Goal: Task Accomplishment & Management: Manage account settings

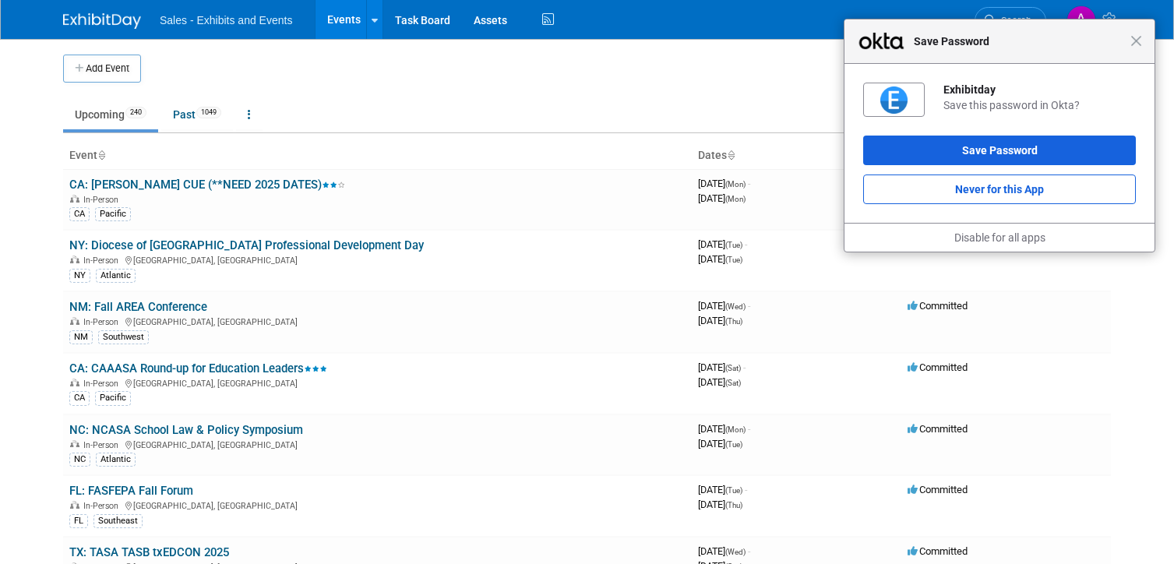
click at [1126, 42] on span "Save Password" at bounding box center [1018, 41] width 224 height 19
click at [1137, 43] on span "Close" at bounding box center [1136, 41] width 12 height 12
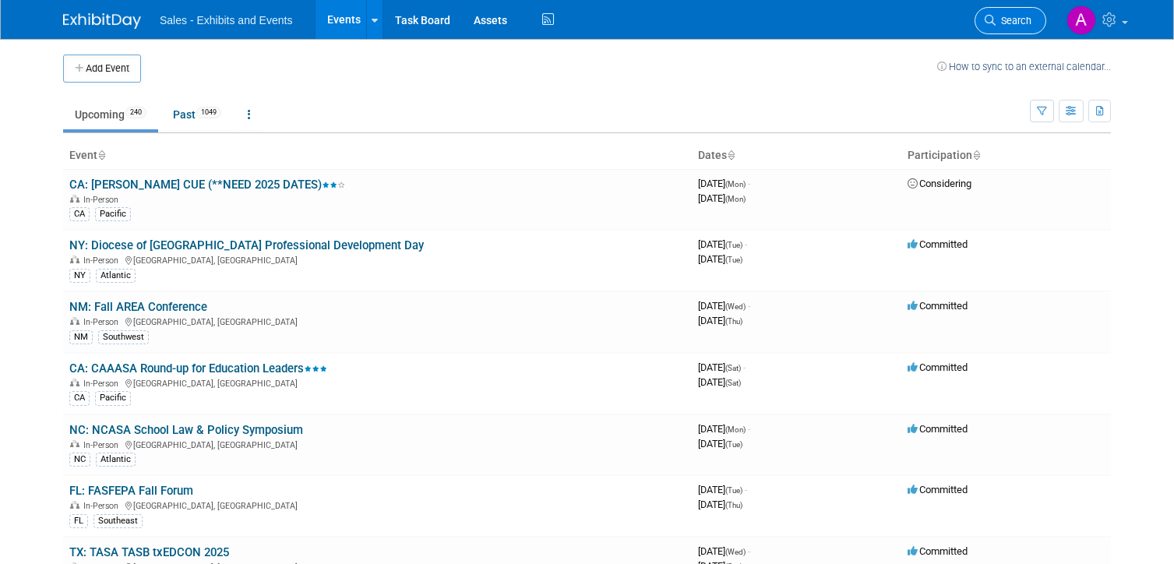
click at [1016, 26] on link "Search" at bounding box center [1010, 20] width 72 height 27
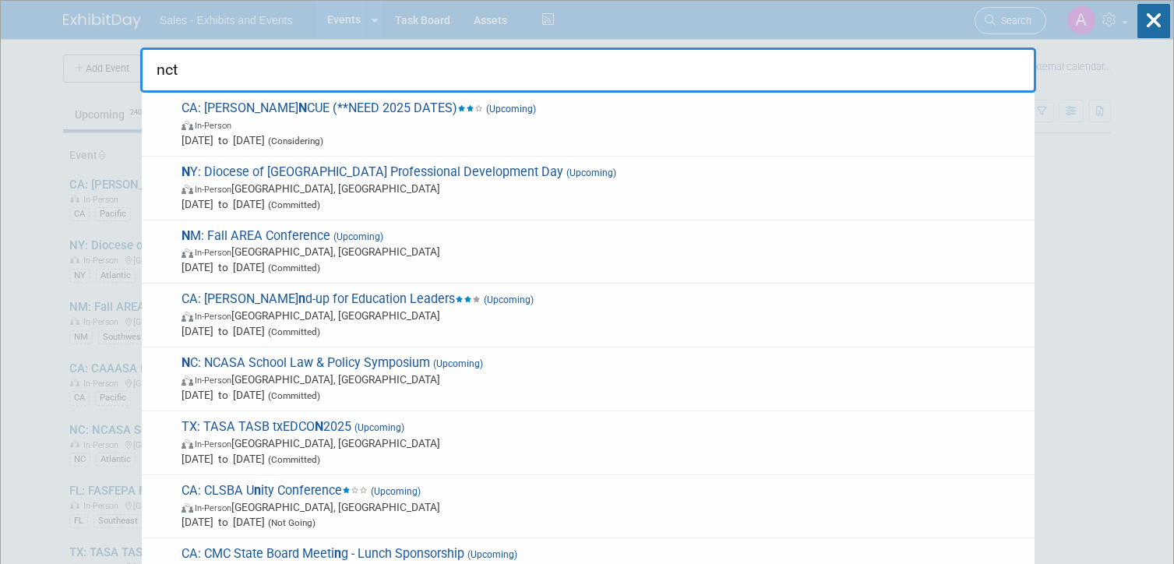
type input "nctm"
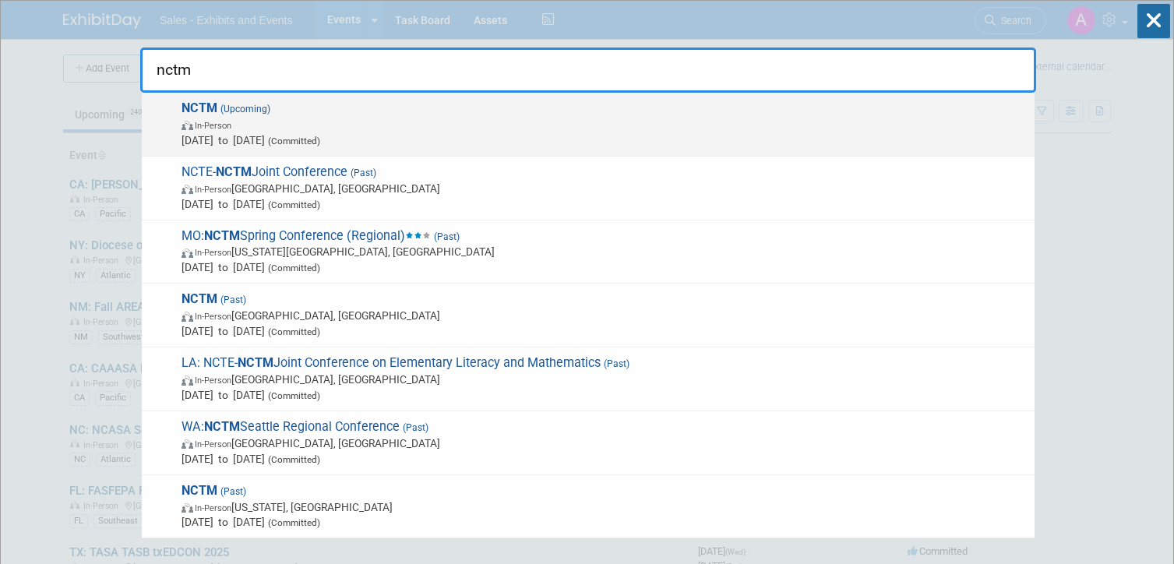
click at [630, 118] on span "In-Person" at bounding box center [603, 125] width 845 height 16
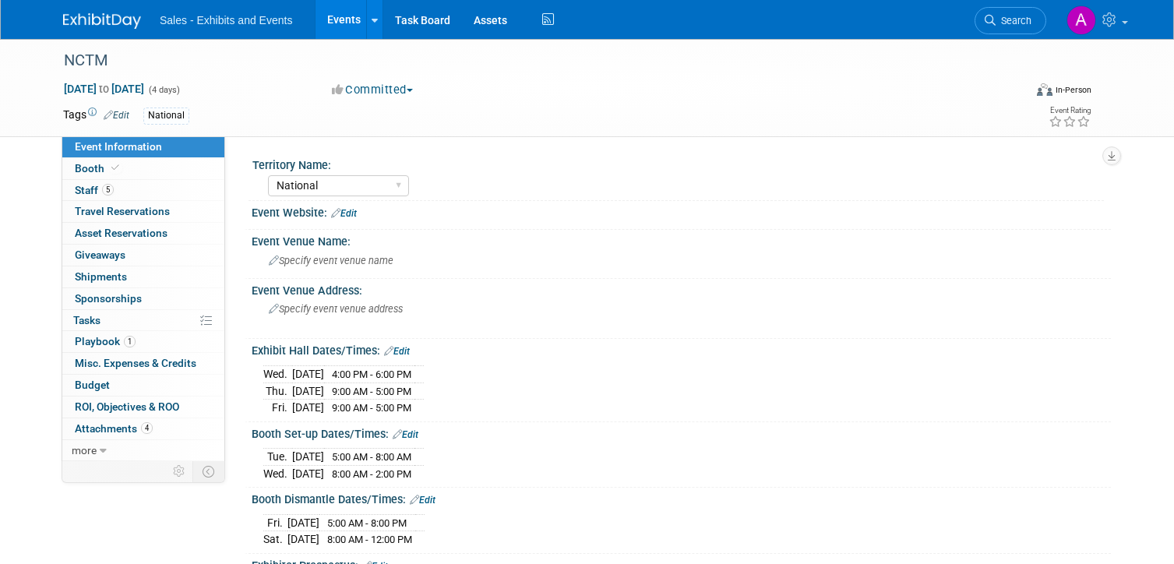
select select "National"
click at [130, 187] on link "5 Staff 5" at bounding box center [143, 190] width 162 height 21
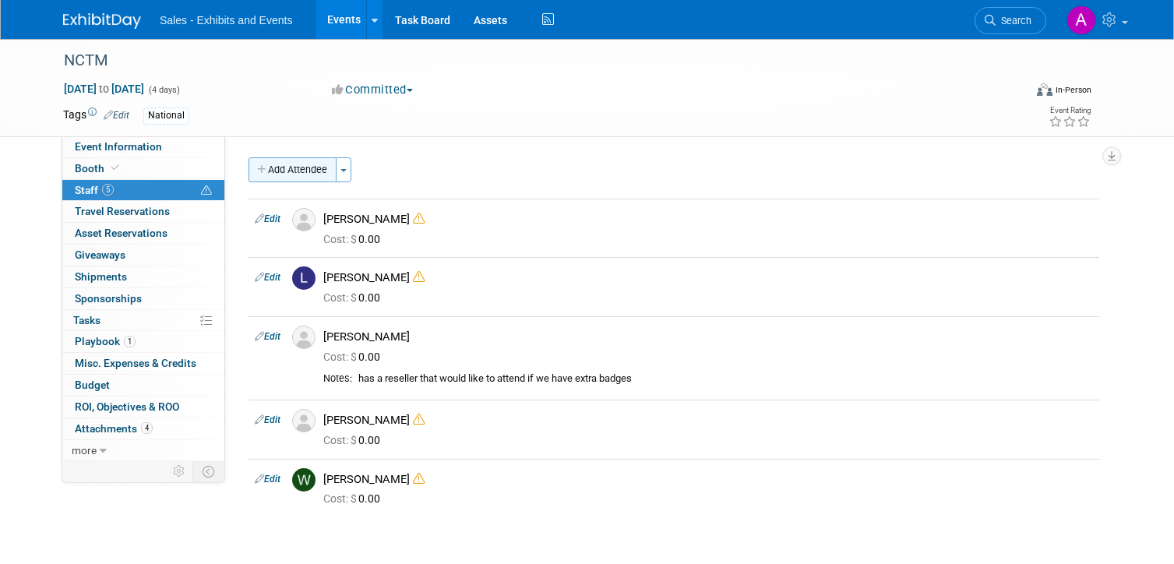
click at [294, 170] on button "Add Attendee" at bounding box center [292, 169] width 88 height 25
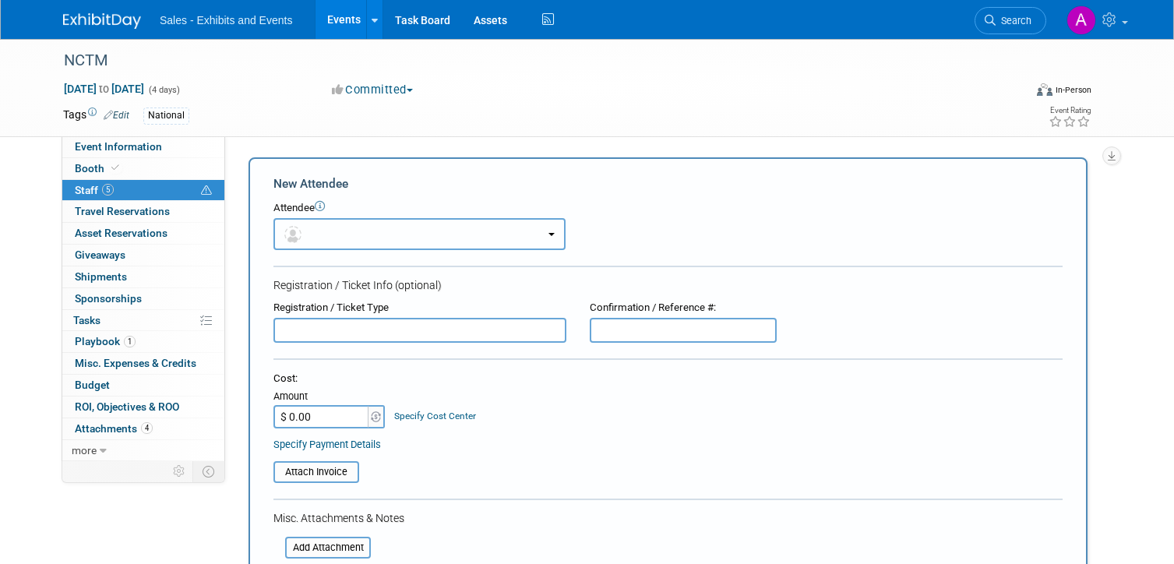
click at [362, 236] on button "button" at bounding box center [419, 234] width 292 height 32
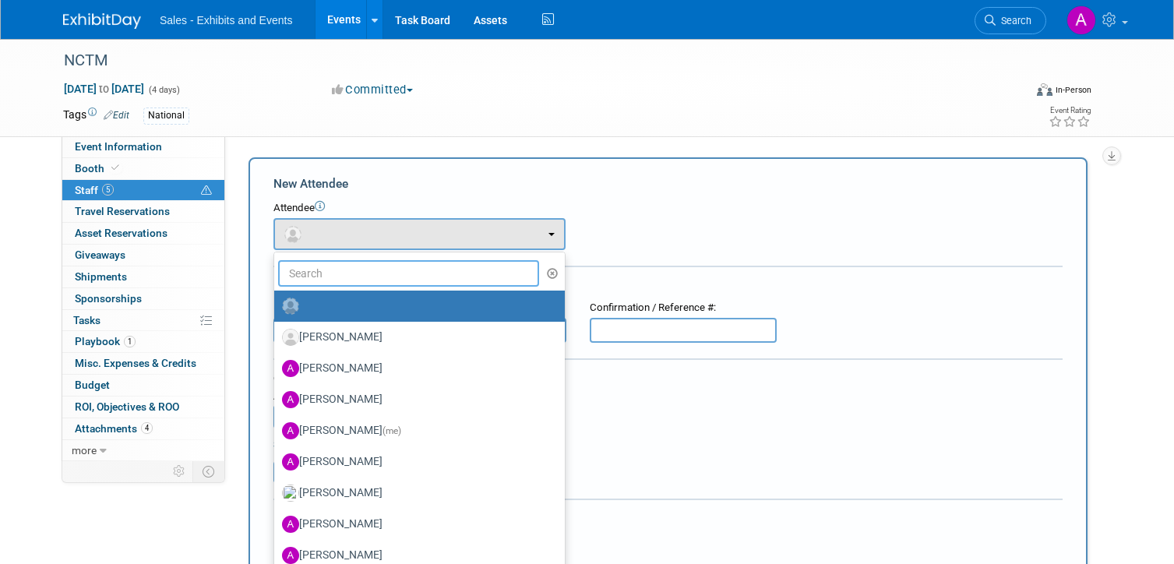
click at [362, 281] on input "text" at bounding box center [408, 273] width 261 height 26
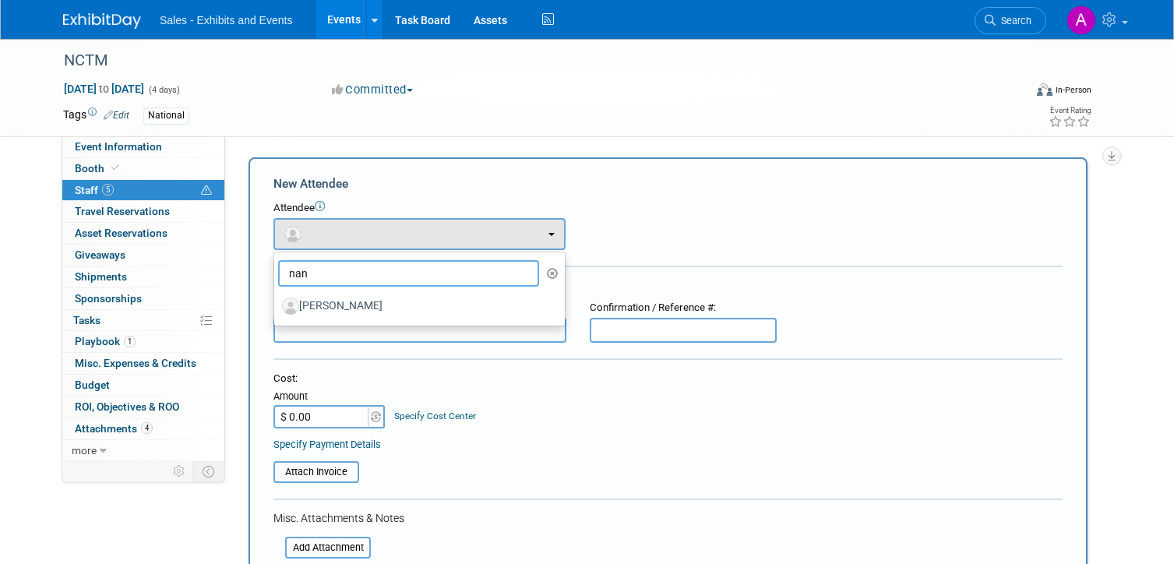
type input "nane"
click at [378, 314] on label "Naneka Brathwaite" at bounding box center [415, 306] width 267 height 25
click at [277, 309] on input "Naneka Brathwaite" at bounding box center [271, 304] width 10 height 10
select select "fefb39dd-8eb0-4d0e-8e5d-8fdb827274fe"
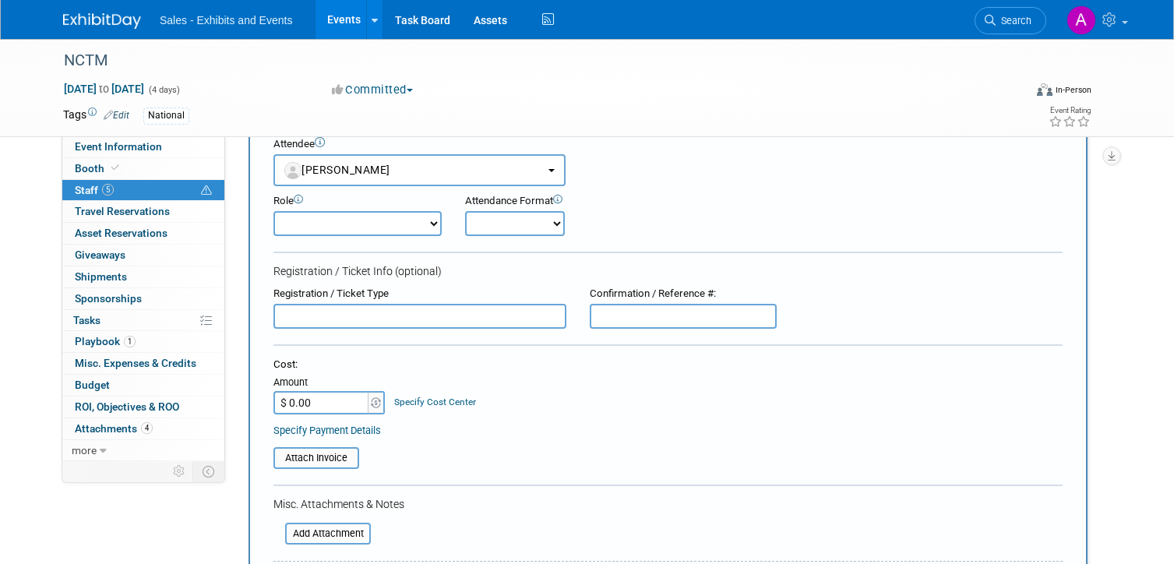
scroll to position [56, 0]
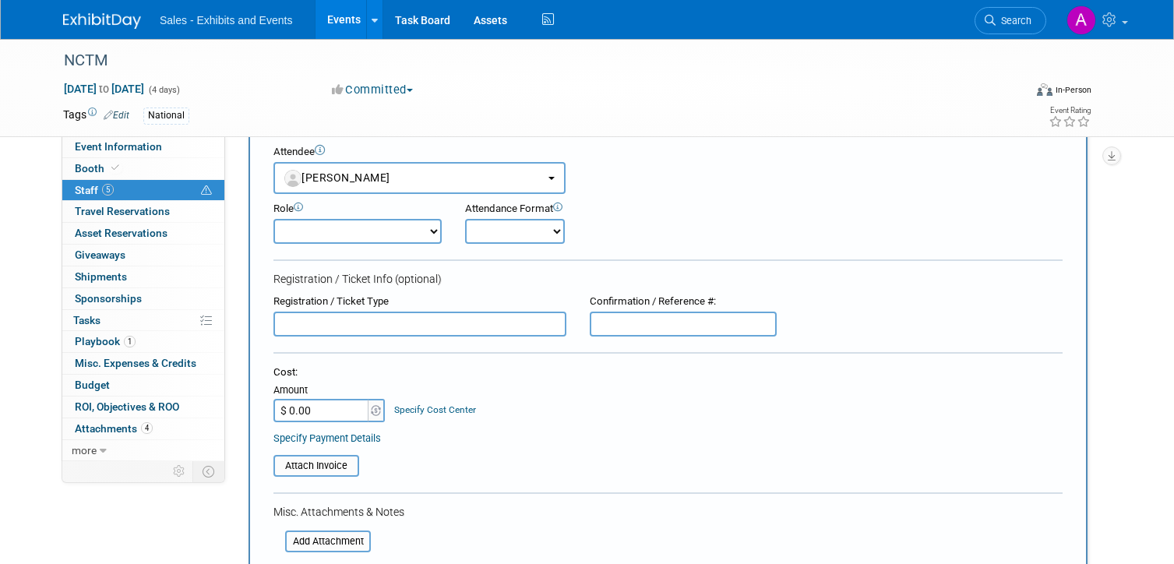
click at [415, 315] on input "text" at bounding box center [419, 324] width 293 height 25
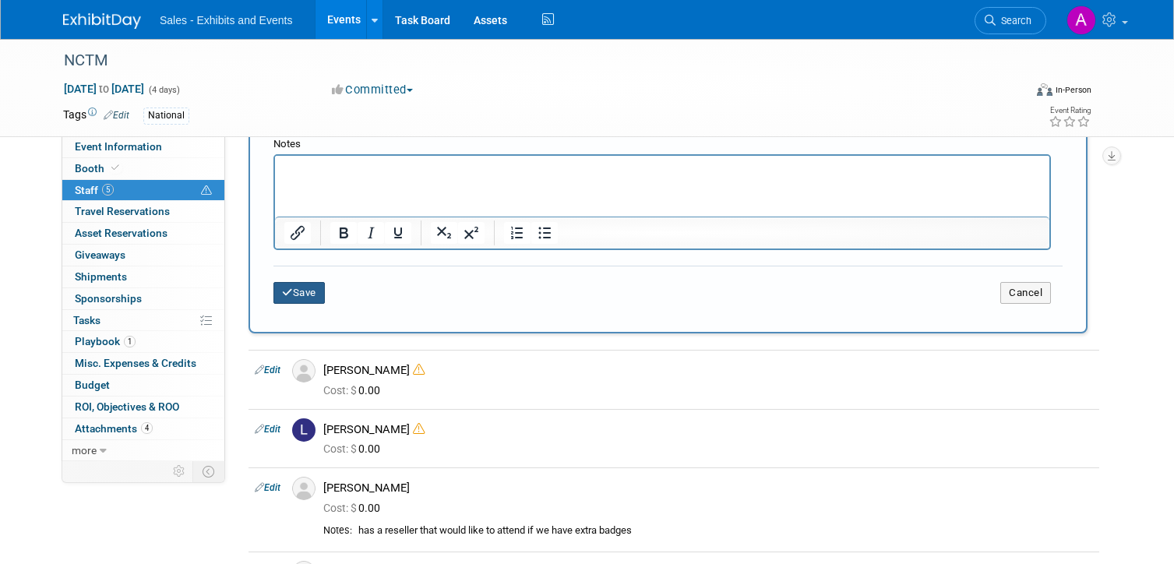
type input "Presenter"
click at [307, 301] on button "Save" at bounding box center [298, 293] width 51 height 22
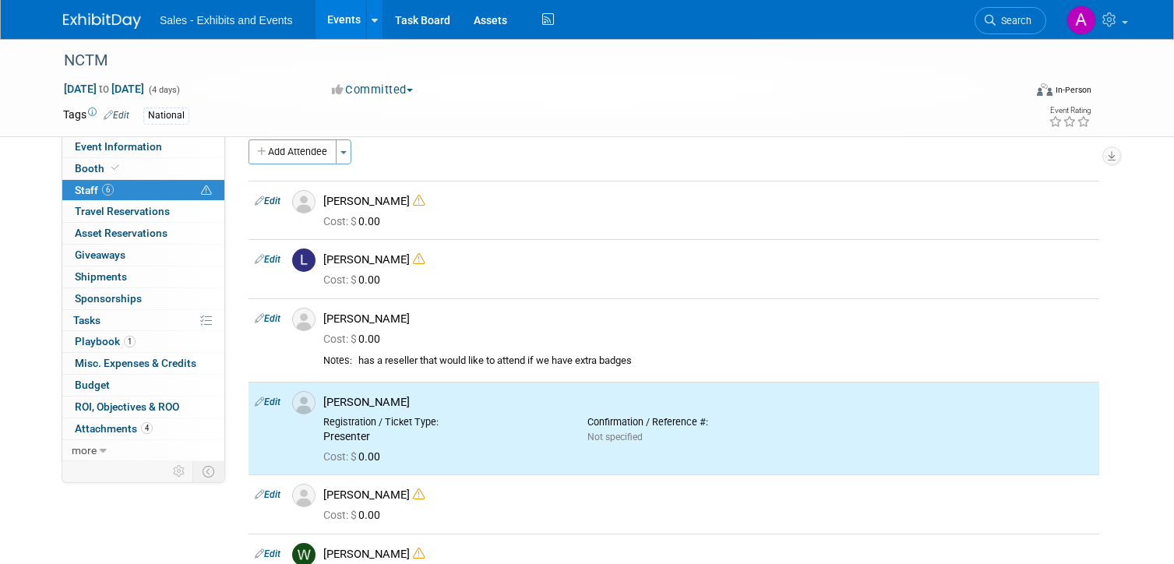
scroll to position [0, 0]
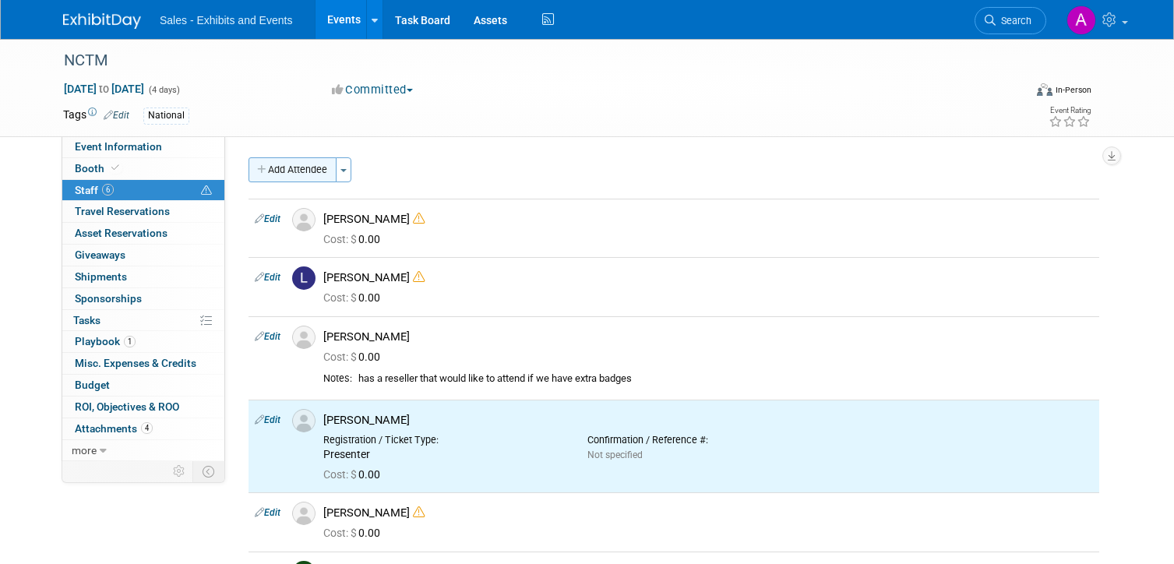
click at [309, 172] on button "Add Attendee" at bounding box center [292, 169] width 88 height 25
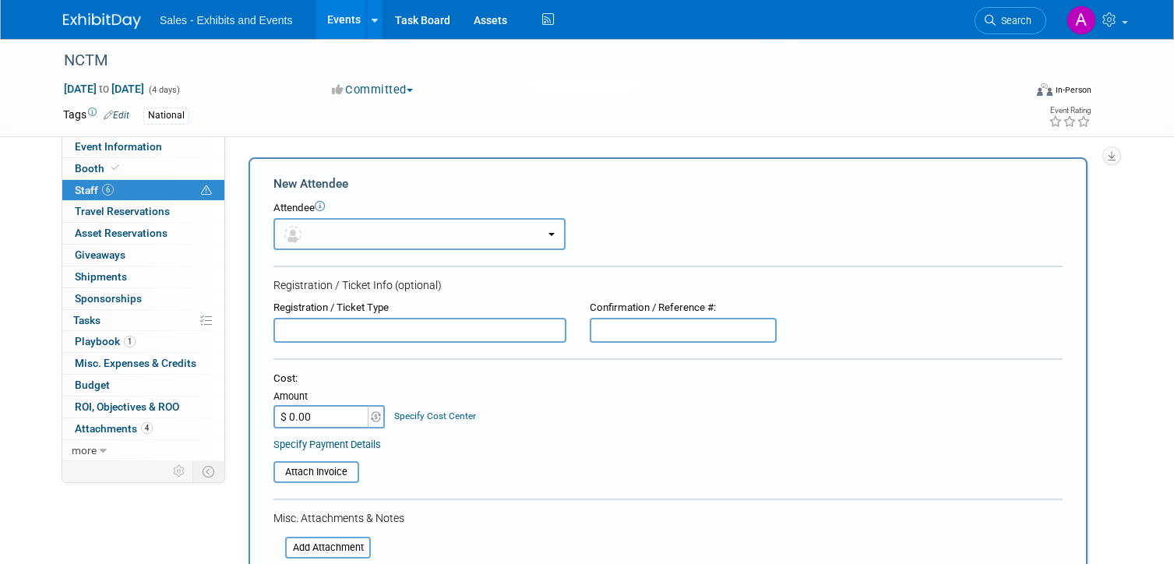
click at [439, 228] on button "button" at bounding box center [419, 234] width 292 height 32
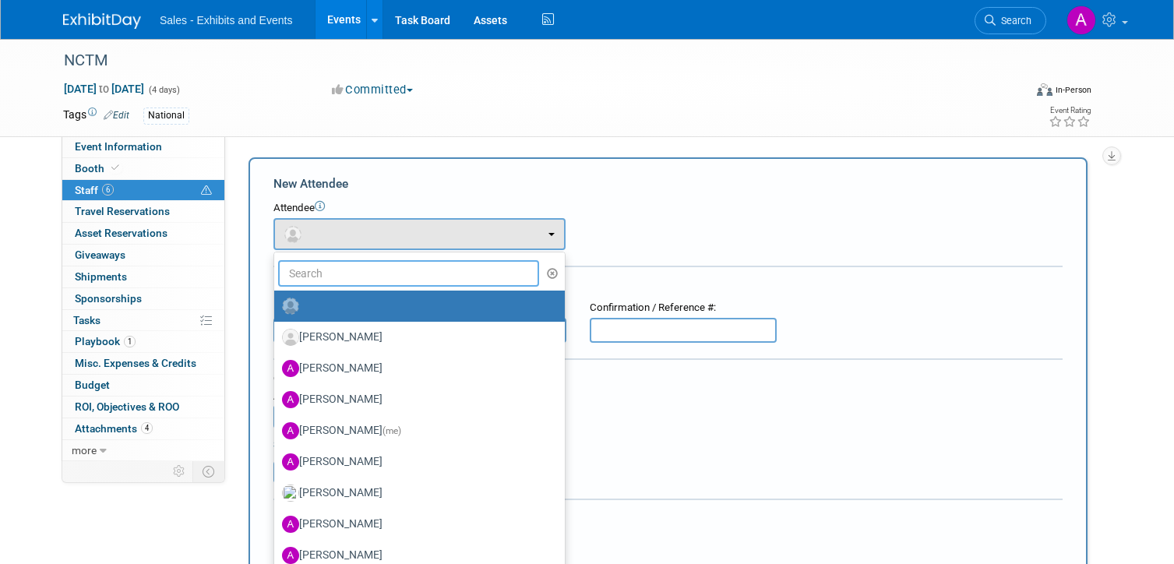
click at [394, 273] on input "text" at bounding box center [408, 273] width 261 height 26
type input "E"
type input "peys"
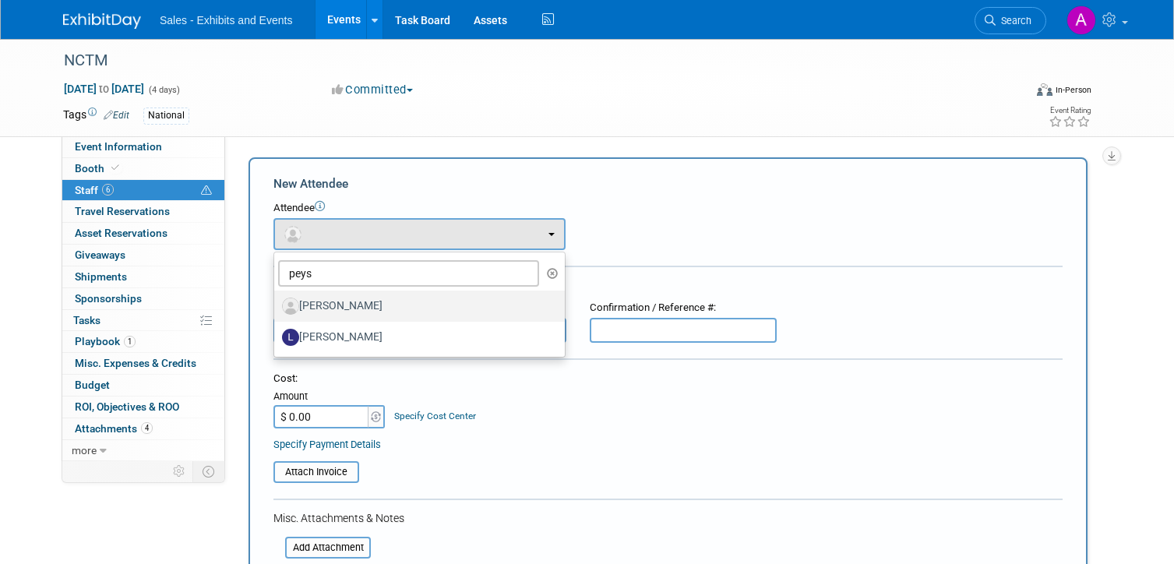
click at [406, 299] on label "Elizabeth Peyser" at bounding box center [415, 306] width 267 height 25
click at [277, 299] on input "Elizabeth Peyser" at bounding box center [271, 304] width 10 height 10
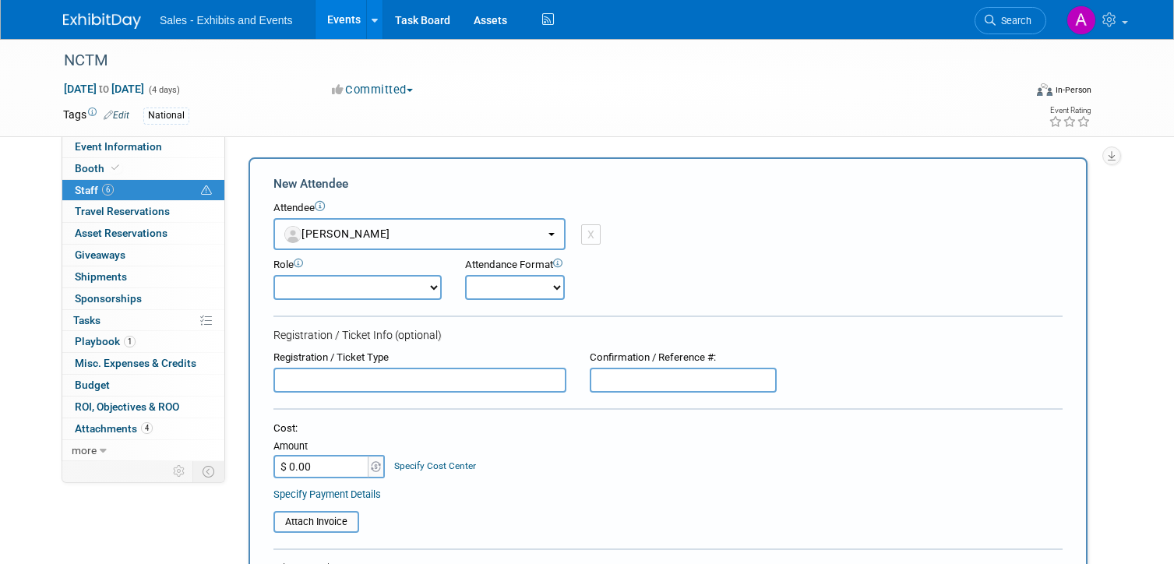
click at [498, 238] on button "Elizabeth Peyser" at bounding box center [419, 234] width 292 height 32
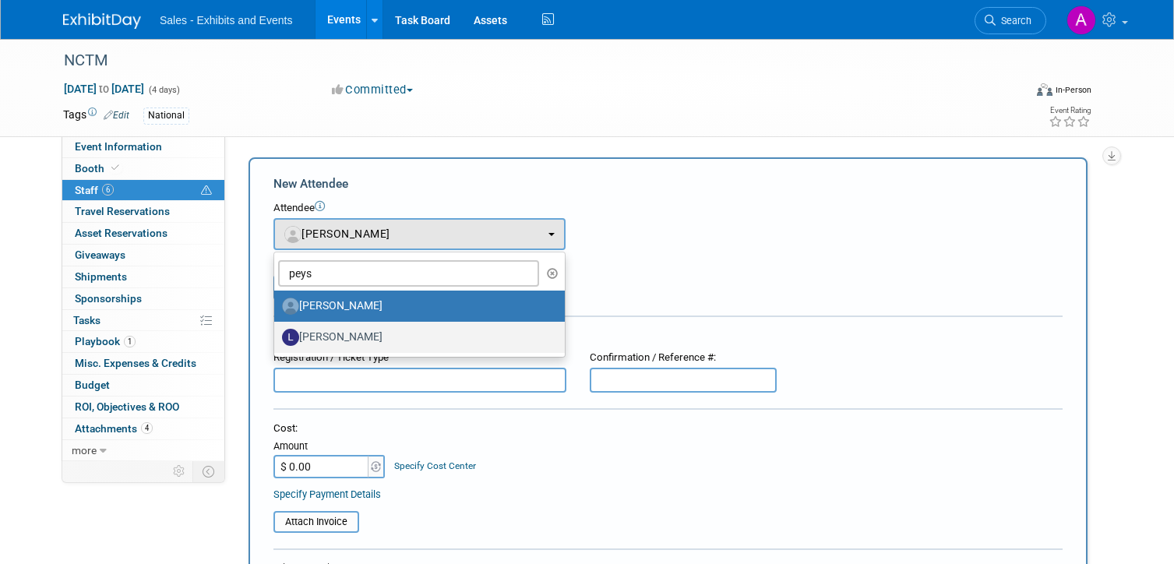
click at [381, 333] on label "Liz Peyser" at bounding box center [415, 337] width 267 height 25
click at [277, 333] on input "Liz Peyser" at bounding box center [271, 335] width 10 height 10
select select "2790351e-1323-44ac-b6f3-2735b8d8de89"
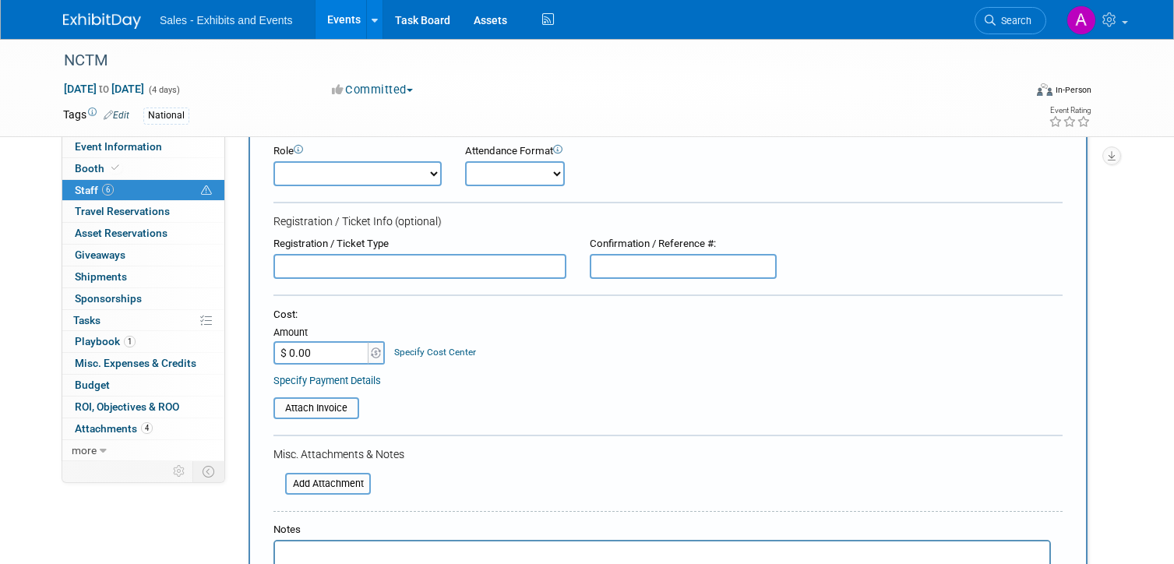
scroll to position [174, 0]
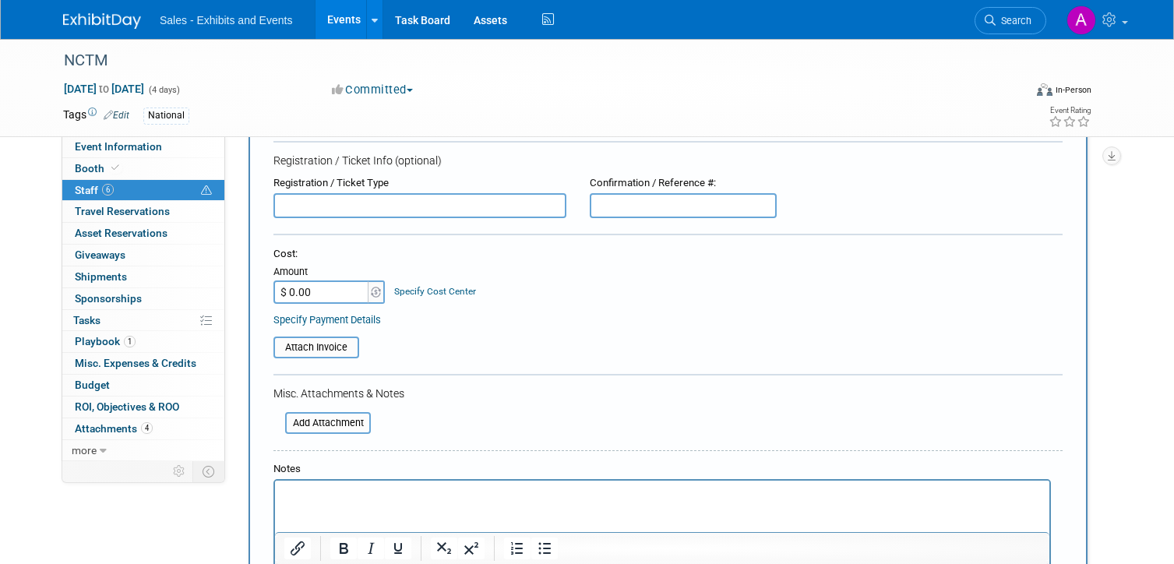
click at [389, 207] on input "text" at bounding box center [419, 205] width 293 height 25
type input "P"
type input "Presenter"
click at [557, 341] on table "Attach Invoice" at bounding box center [667, 347] width 789 height 22
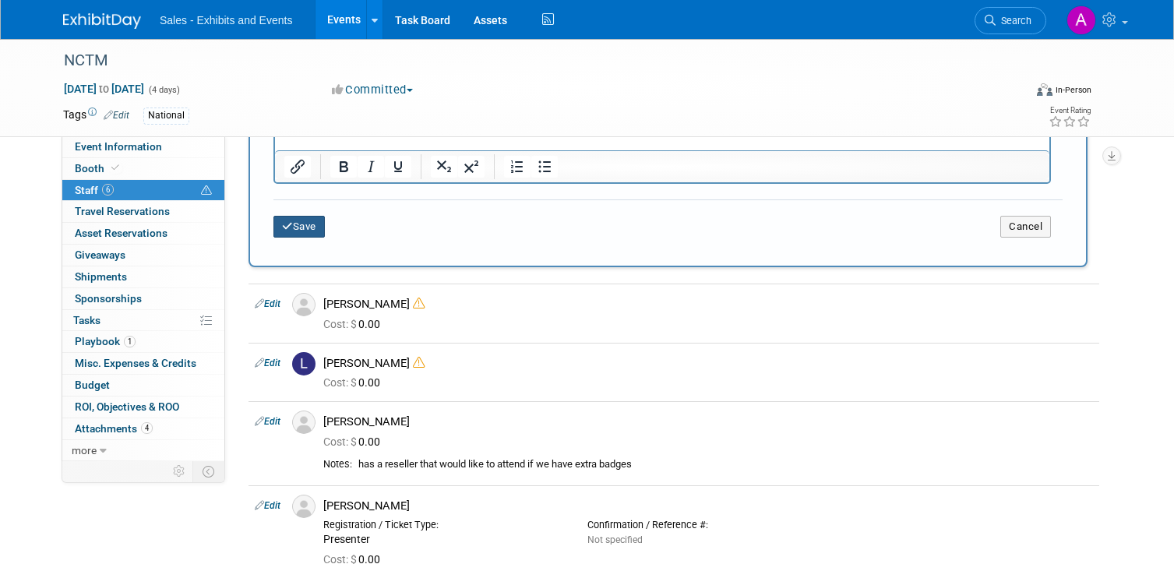
click at [317, 230] on button "Save" at bounding box center [298, 227] width 51 height 22
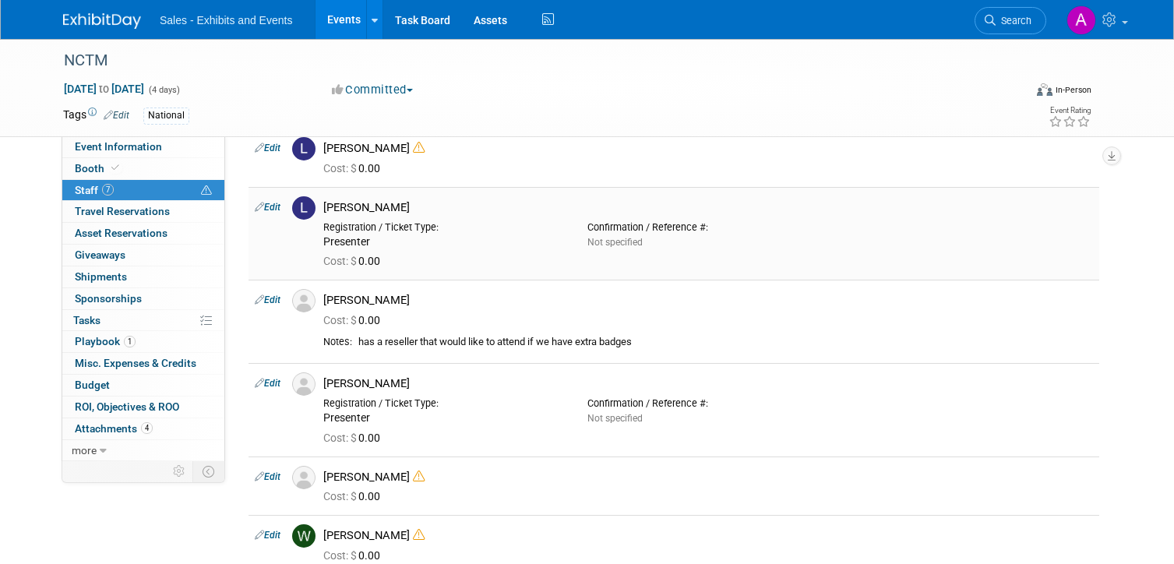
scroll to position [0, 0]
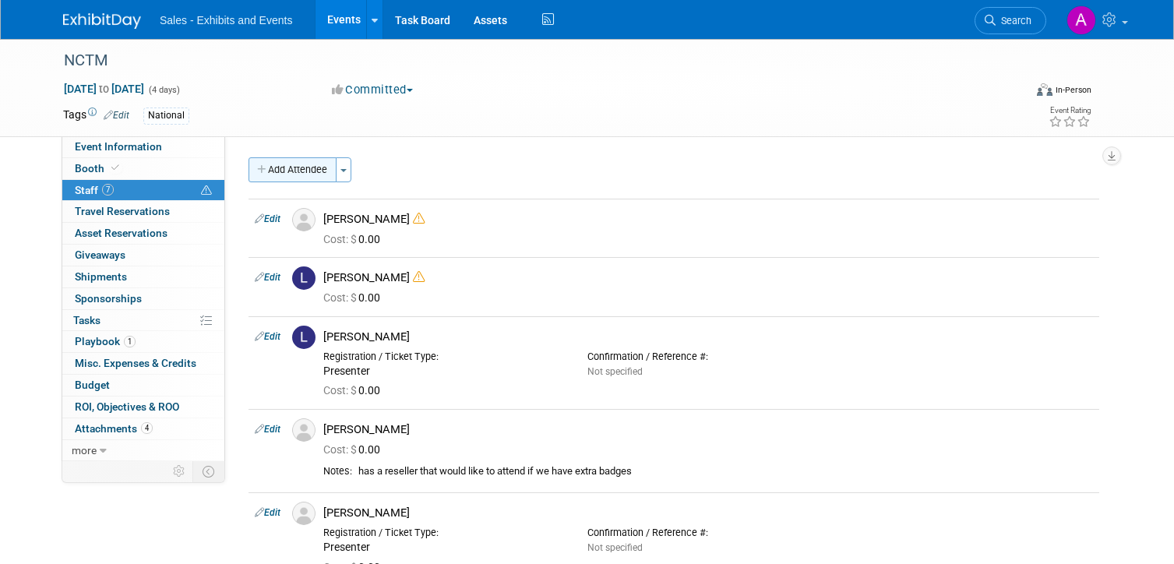
click at [307, 163] on button "Add Attendee" at bounding box center [292, 169] width 88 height 25
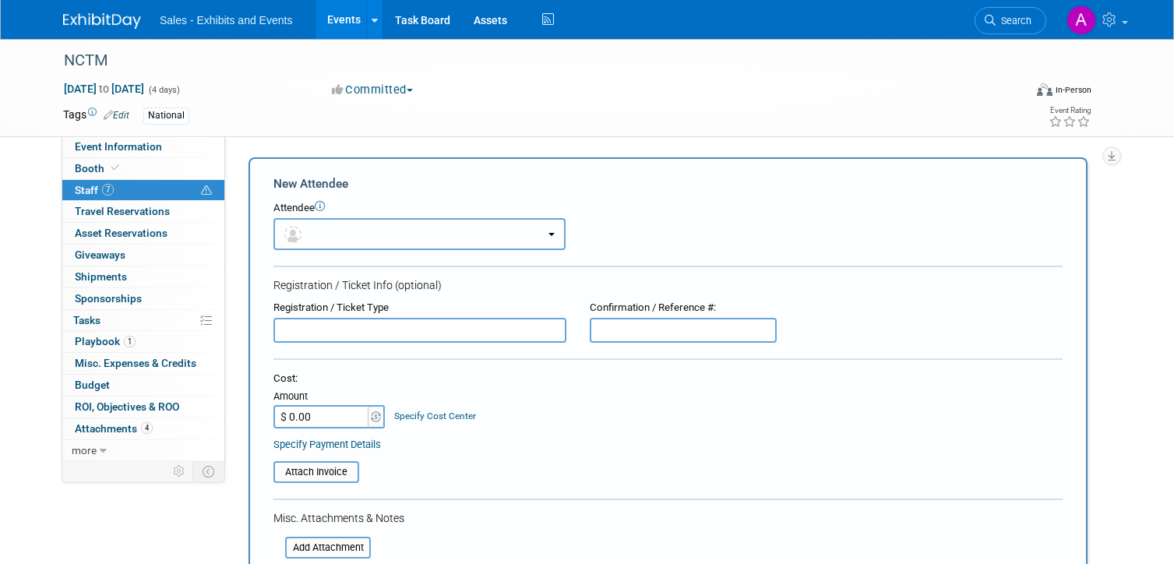
click at [365, 232] on button "button" at bounding box center [419, 234] width 292 height 32
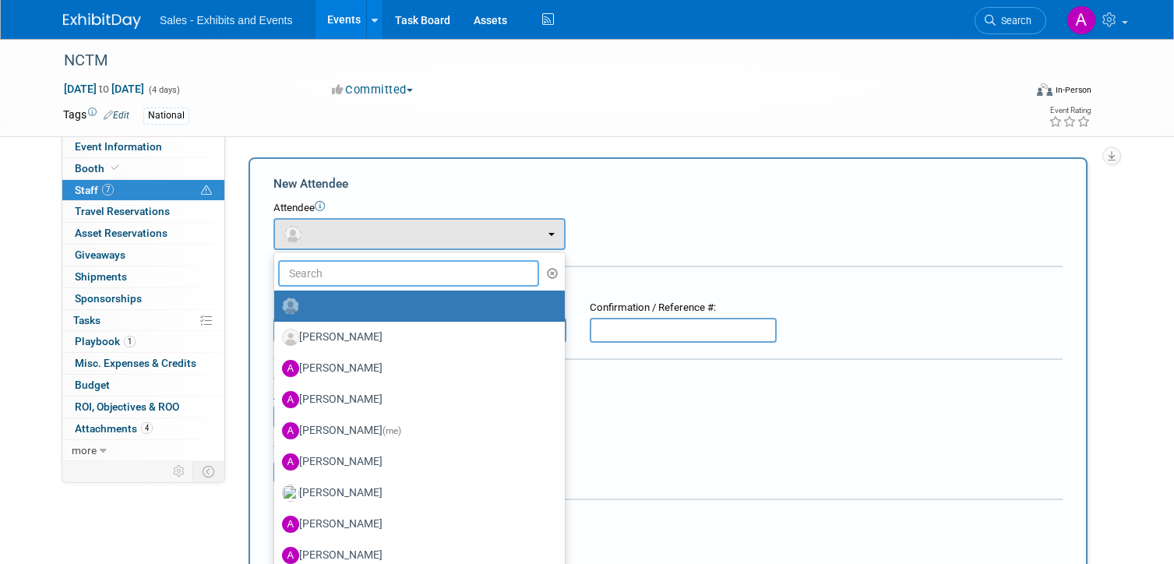
click at [368, 270] on input "text" at bounding box center [408, 273] width 261 height 26
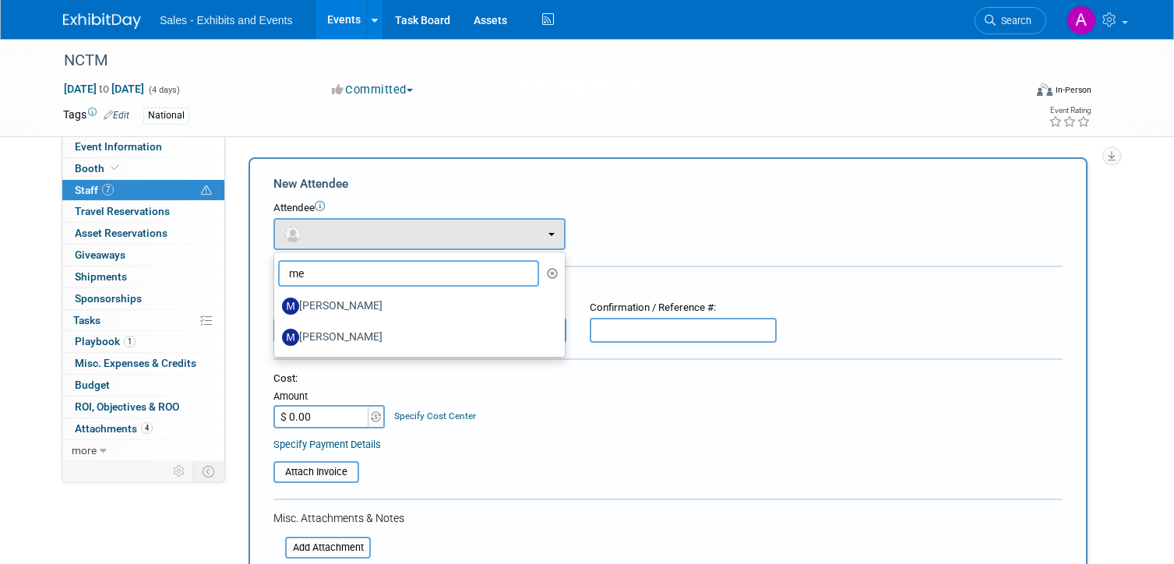
type input "m"
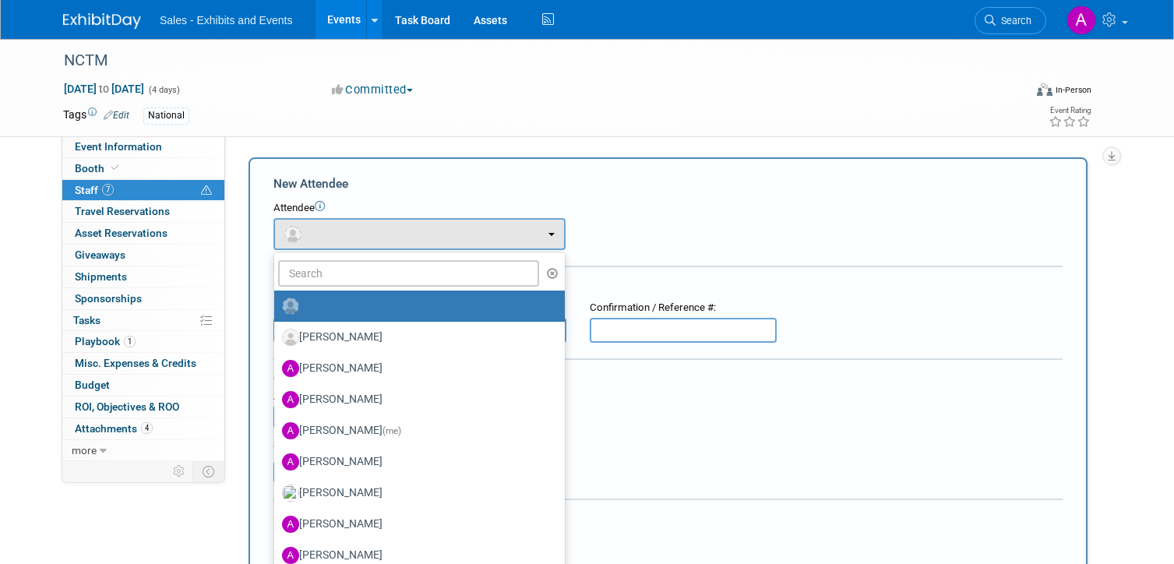
click at [501, 198] on form "New Attendee Attendee <img src="https://www.exhibitday.com/Images/Unassigned-Us…" at bounding box center [667, 461] width 789 height 572
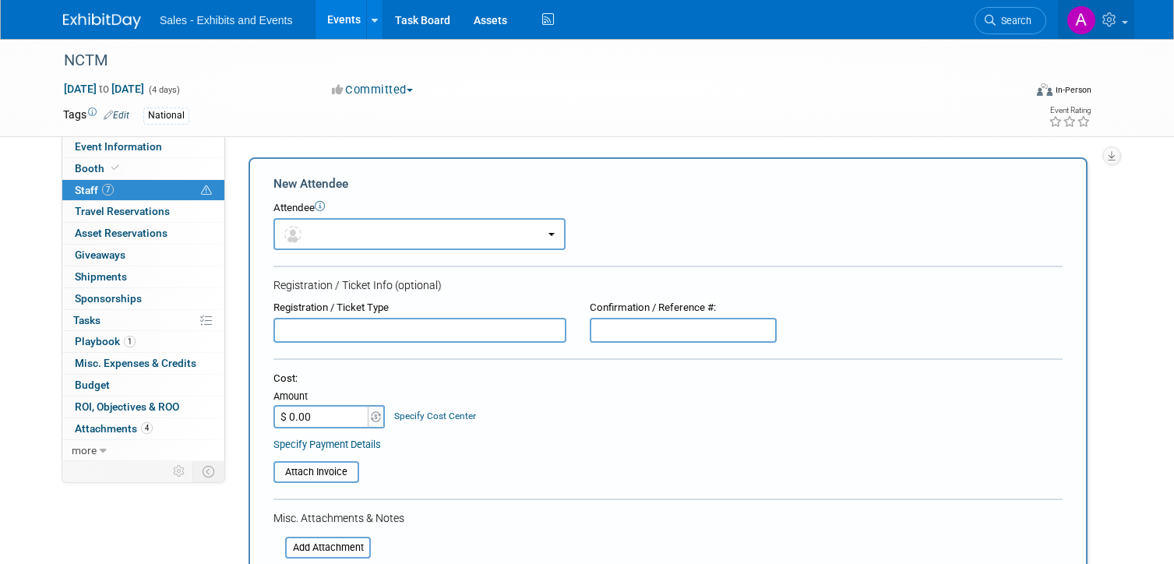
click at [1115, 12] on link at bounding box center [1096, 19] width 76 height 39
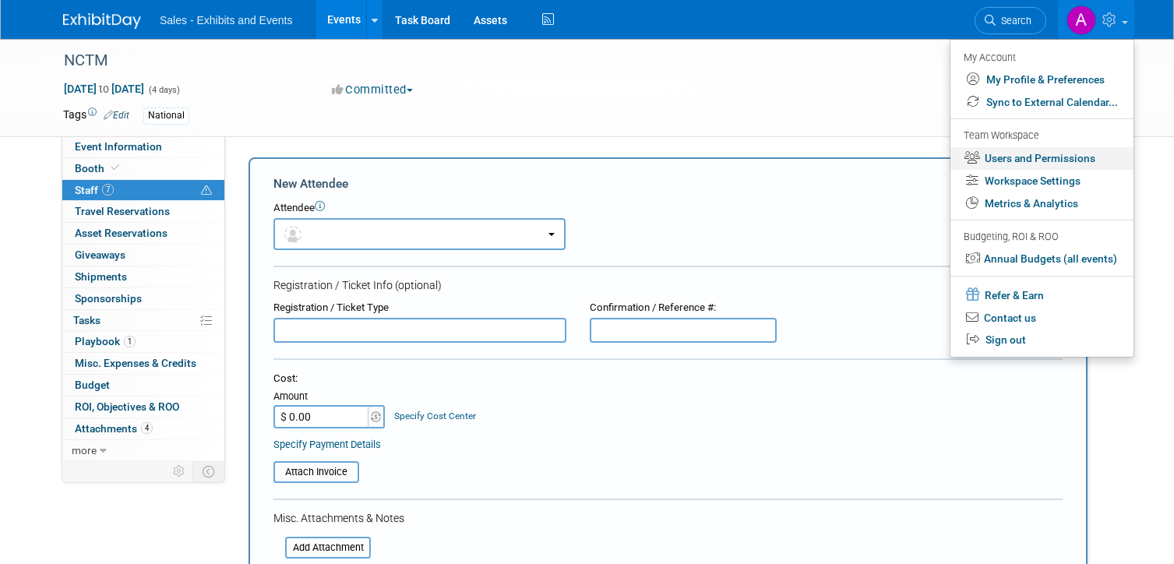
click at [1050, 160] on link "Users and Permissions" at bounding box center [1041, 158] width 183 height 23
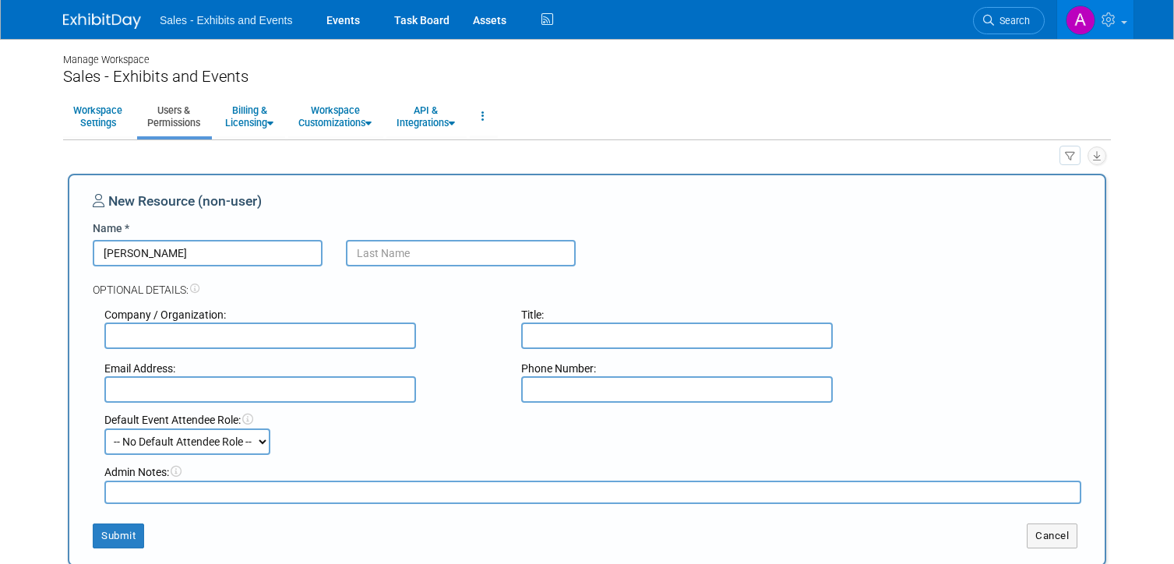
type input "[PERSON_NAME]"
type input "Hunter"
type input "mhunter@cainc.com"
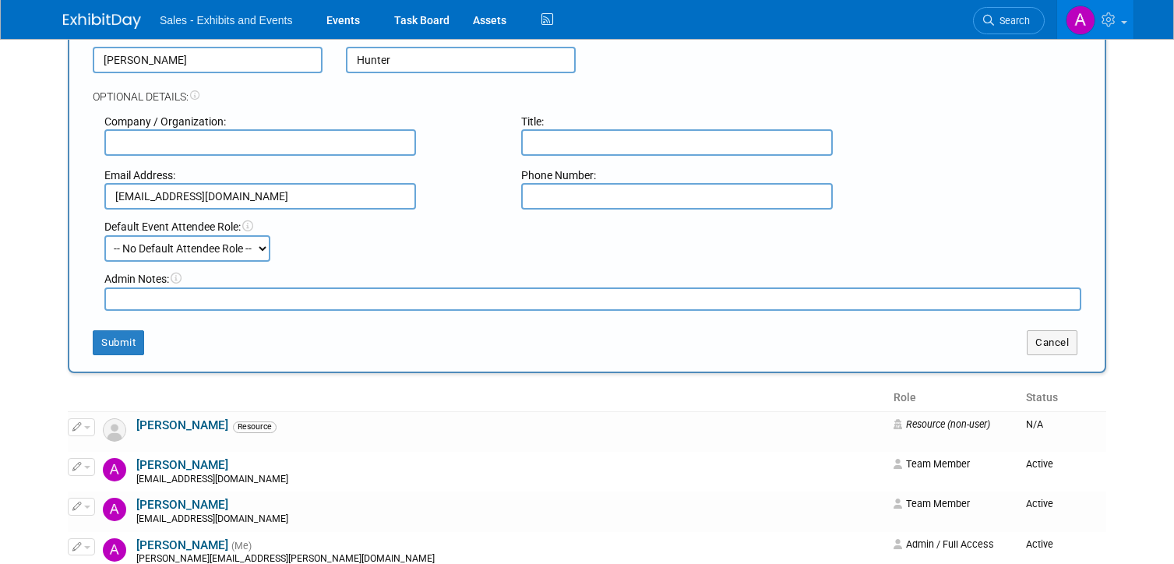
scroll to position [231, 0]
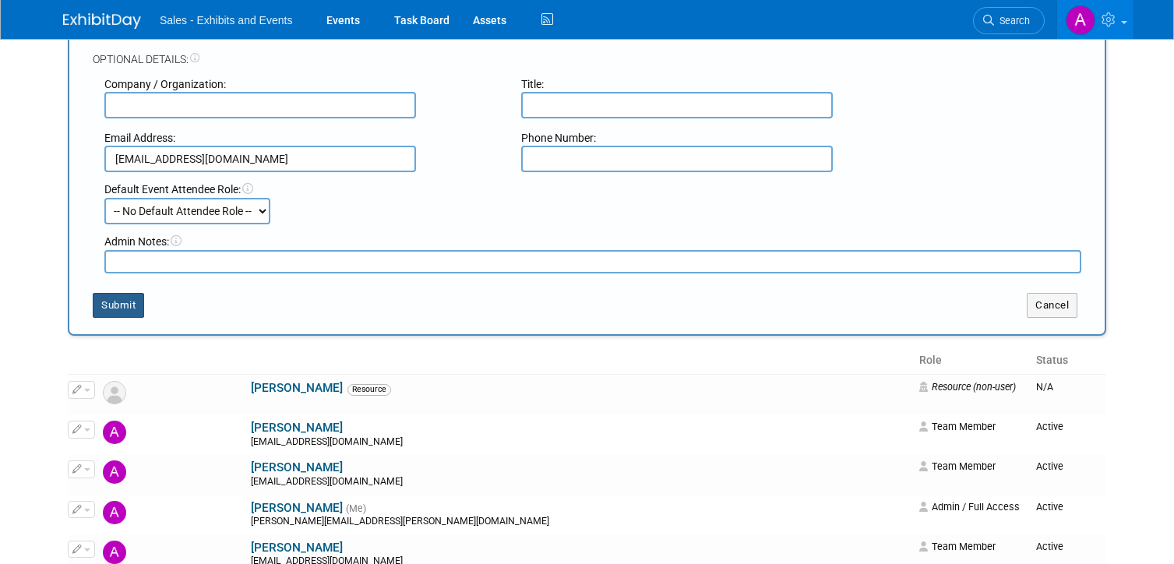
click at [135, 310] on button "Submit" at bounding box center [118, 305] width 51 height 25
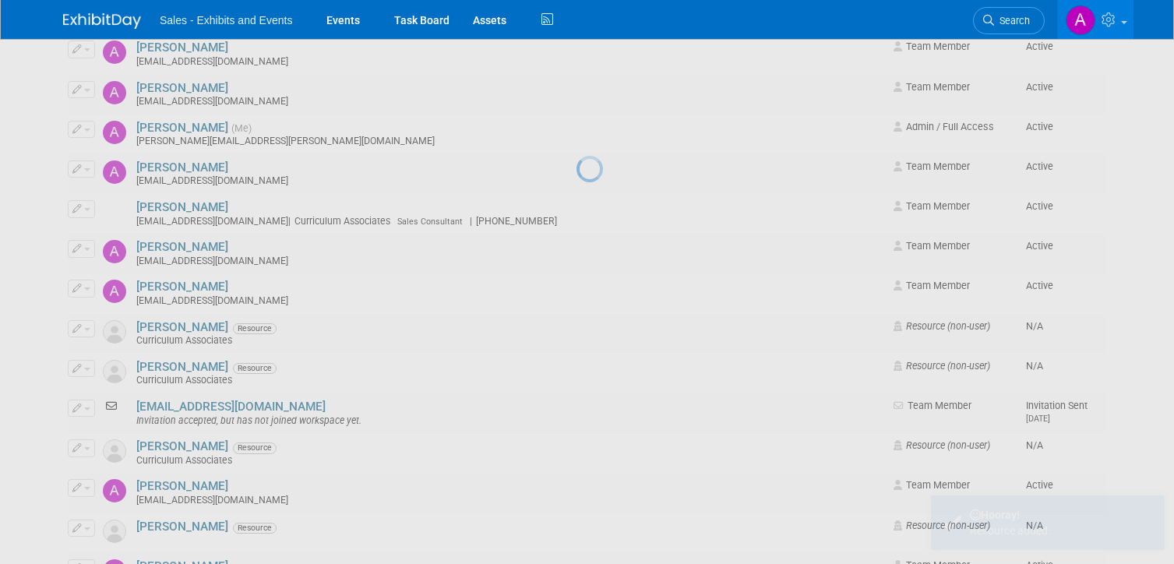
scroll to position [0, 0]
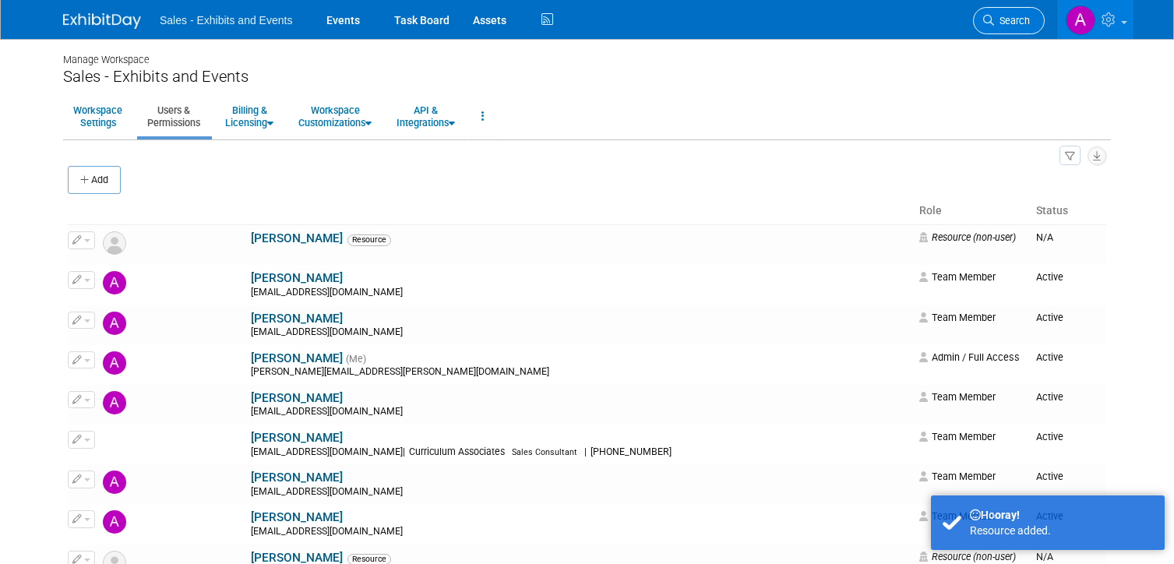
click at [1017, 23] on span "Search" at bounding box center [1012, 21] width 36 height 12
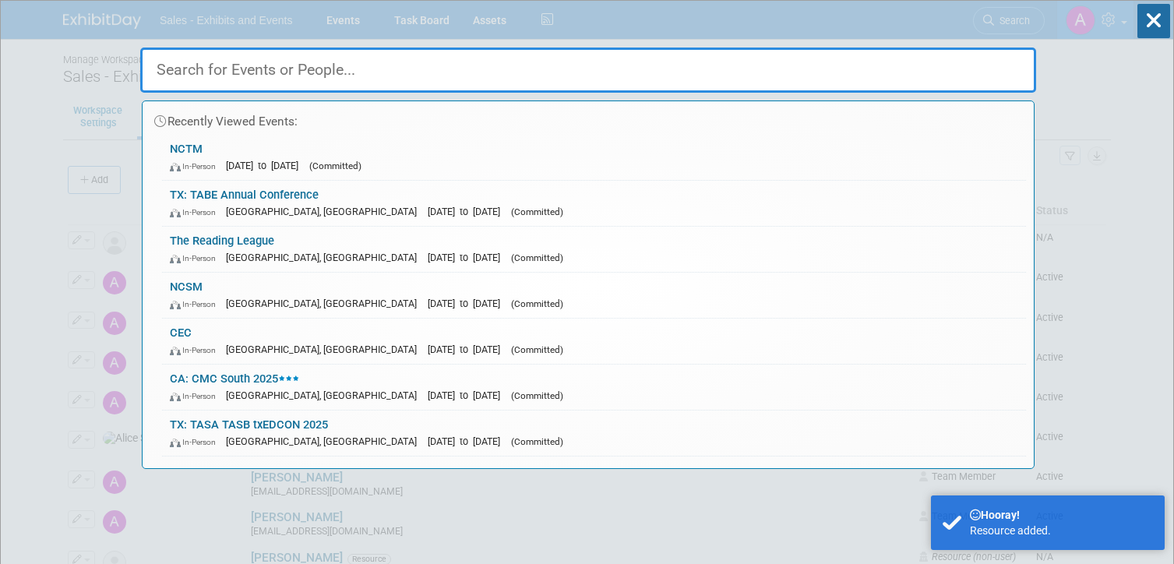
click at [795, 120] on div "Recently Viewed Events:" at bounding box center [587, 117] width 875 height 33
click at [763, 153] on link "NCTM In-Person Oct 15, 2025 to Oct 18, 2025 (Committed)" at bounding box center [594, 157] width 864 height 45
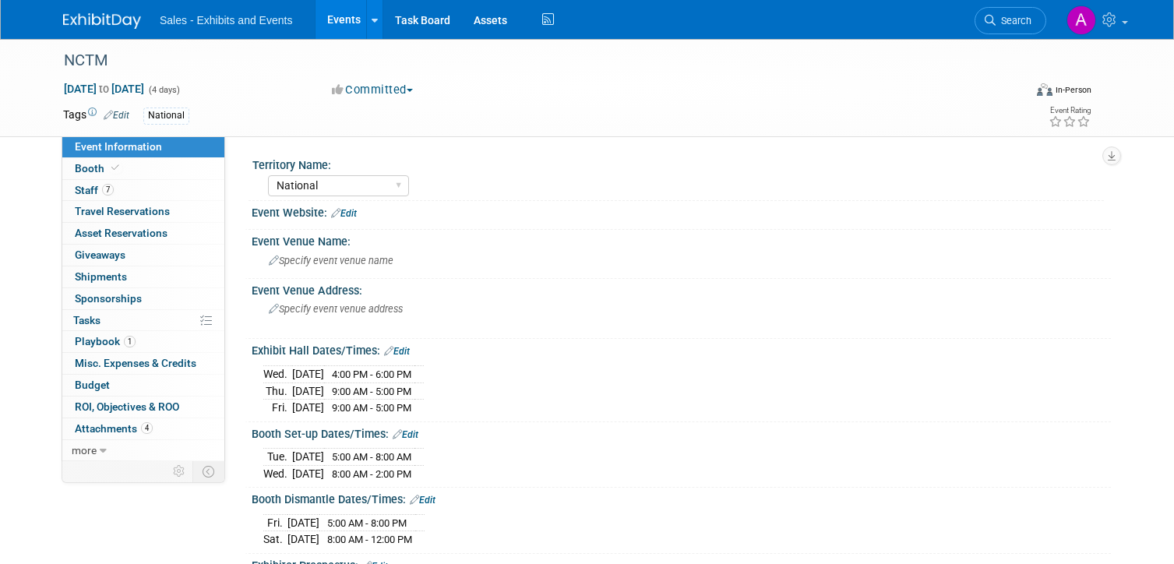
select select "National"
click at [139, 197] on link "7 Staff 7" at bounding box center [143, 190] width 162 height 21
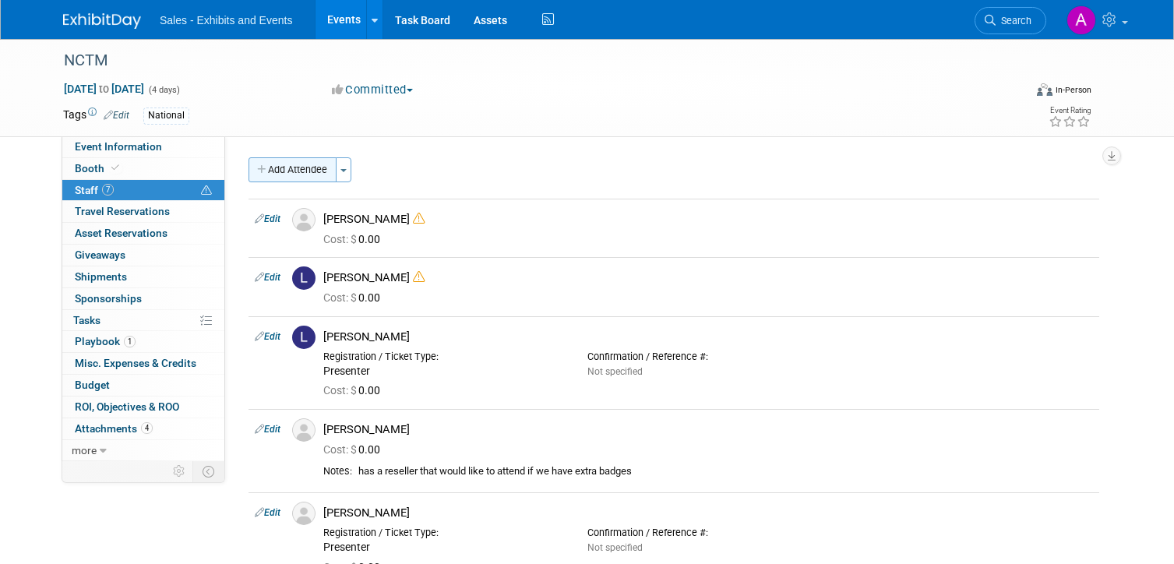
click at [292, 174] on button "Add Attendee" at bounding box center [292, 169] width 88 height 25
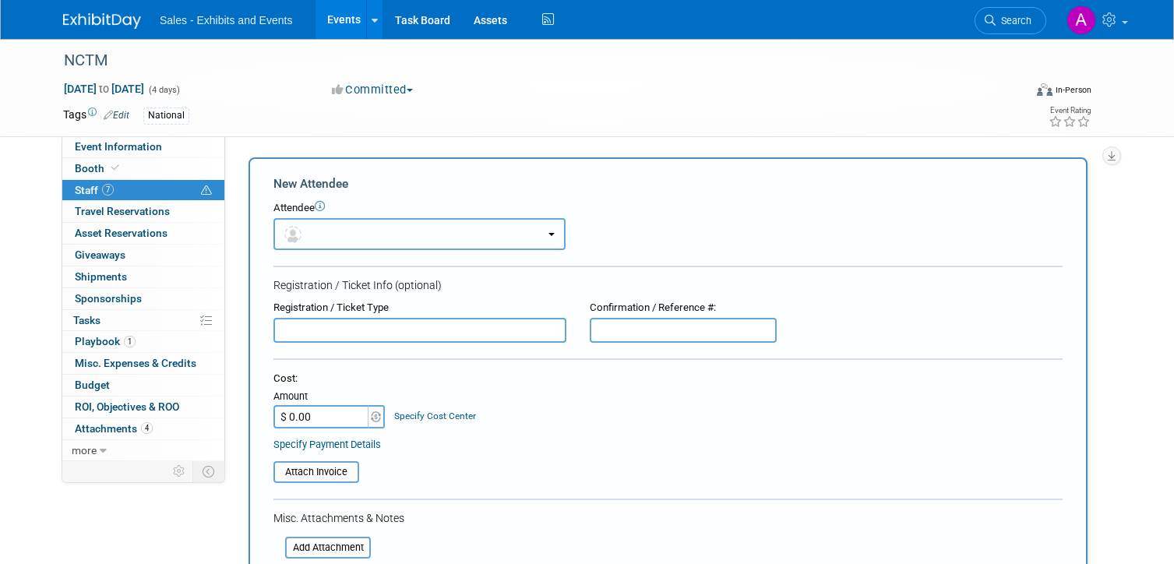
click at [425, 238] on button "button" at bounding box center [419, 234] width 292 height 32
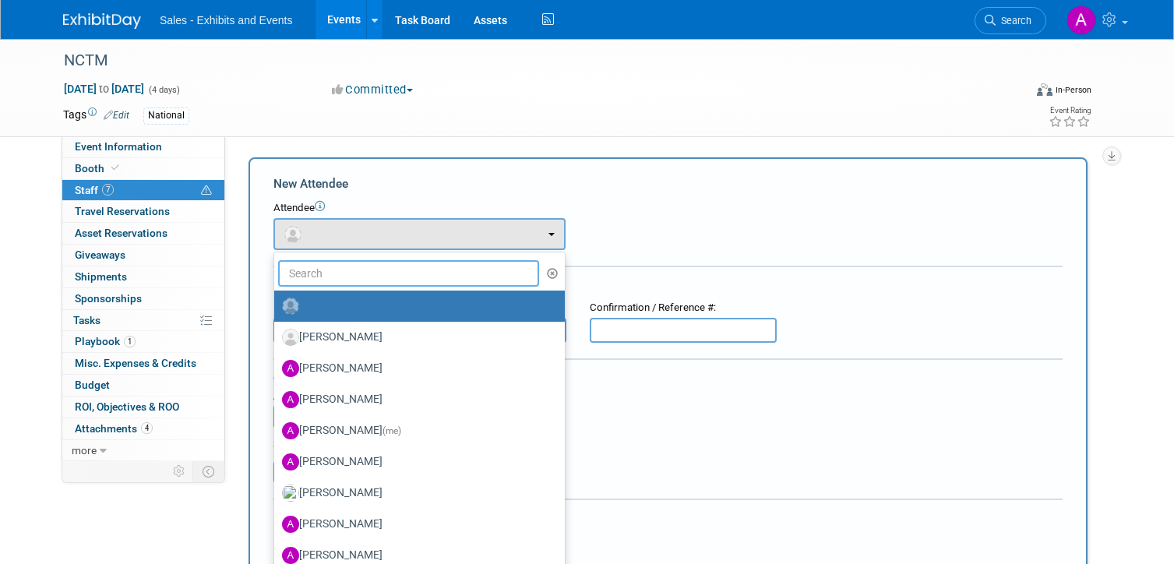
click at [398, 280] on input "text" at bounding box center [408, 273] width 261 height 26
type input "megan"
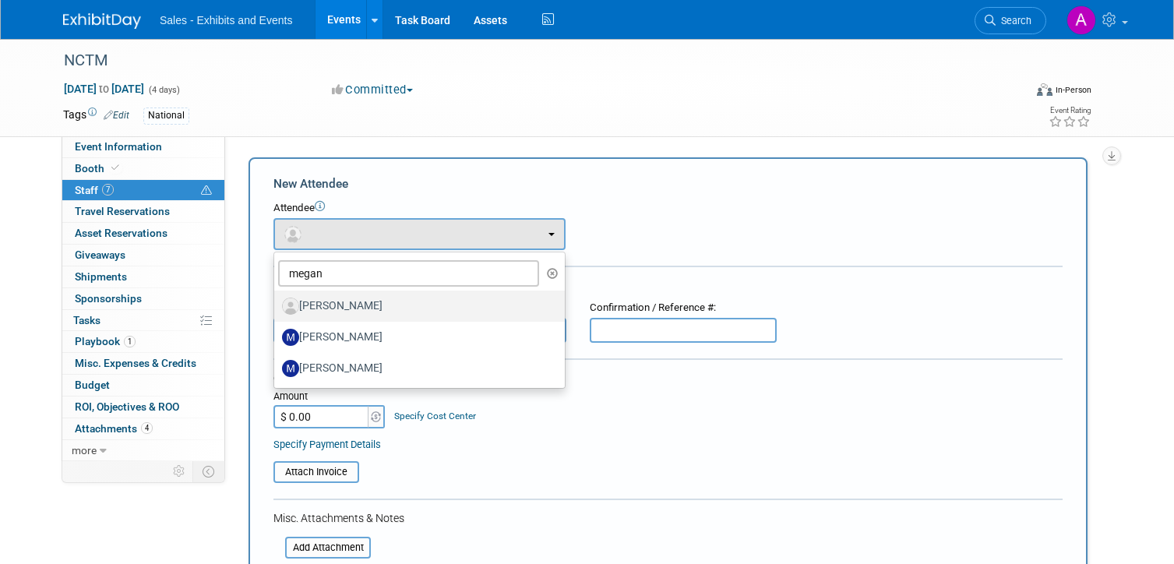
click at [384, 308] on label "Megan Hunter" at bounding box center [415, 306] width 267 height 25
click at [277, 308] on input "Megan Hunter" at bounding box center [271, 304] width 10 height 10
select select "01365a0d-2693-415e-bb31-53000ec15188"
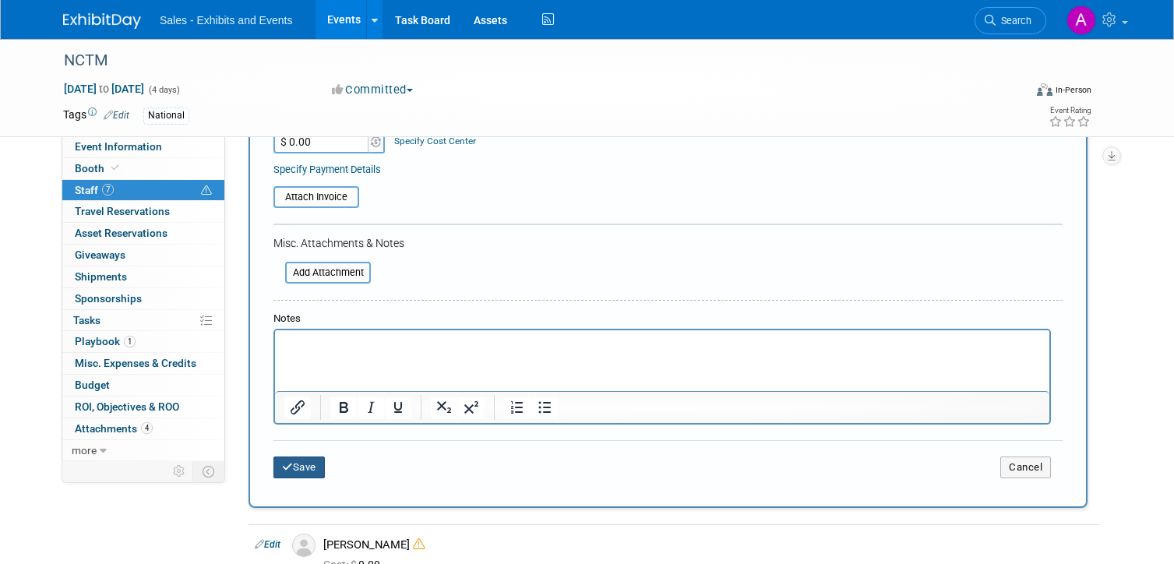
click at [309, 472] on button "Save" at bounding box center [298, 467] width 51 height 22
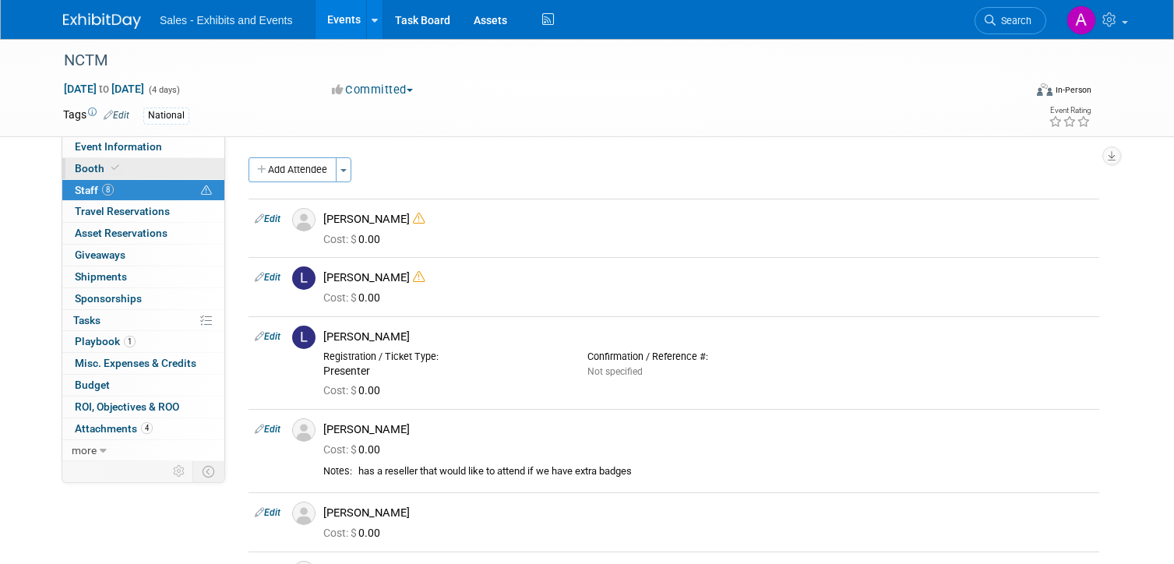
click at [143, 164] on link "Booth" at bounding box center [143, 168] width 162 height 21
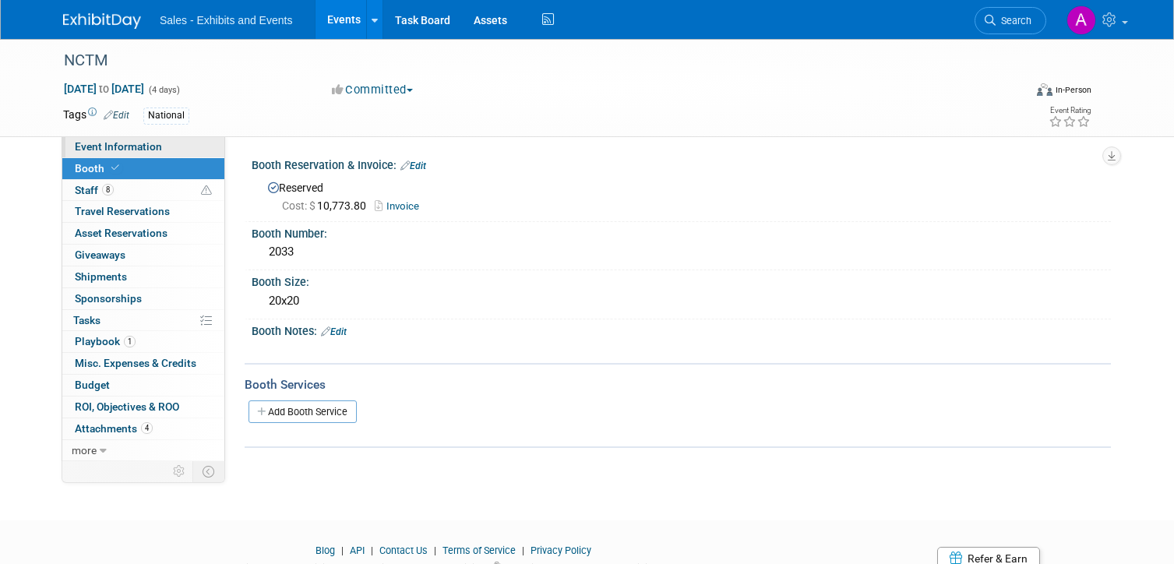
click at [131, 142] on span "Event Information" at bounding box center [118, 146] width 87 height 12
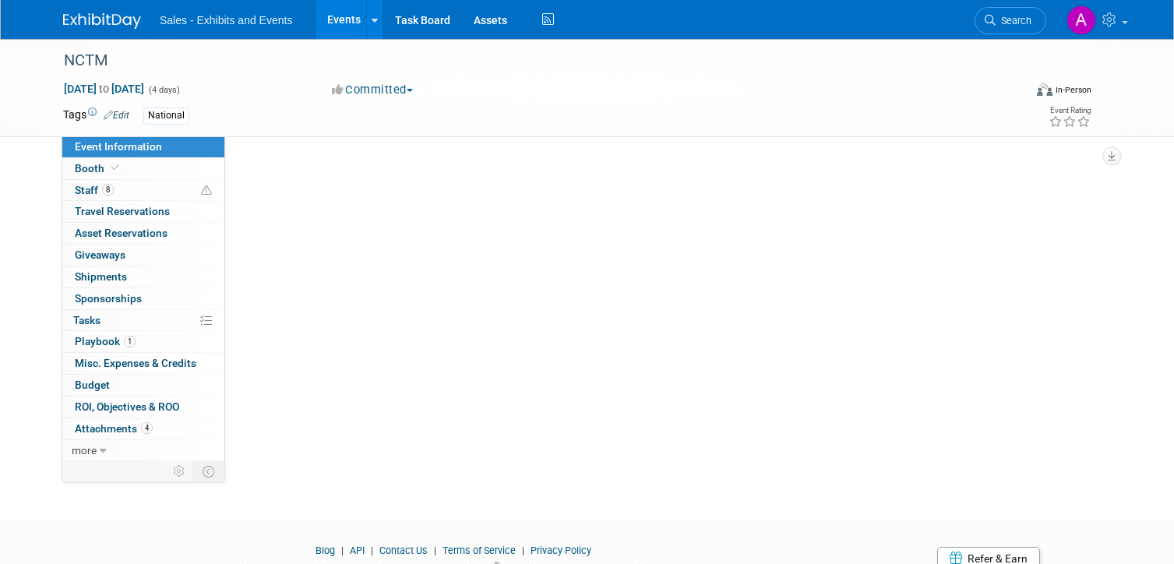
select select "National"
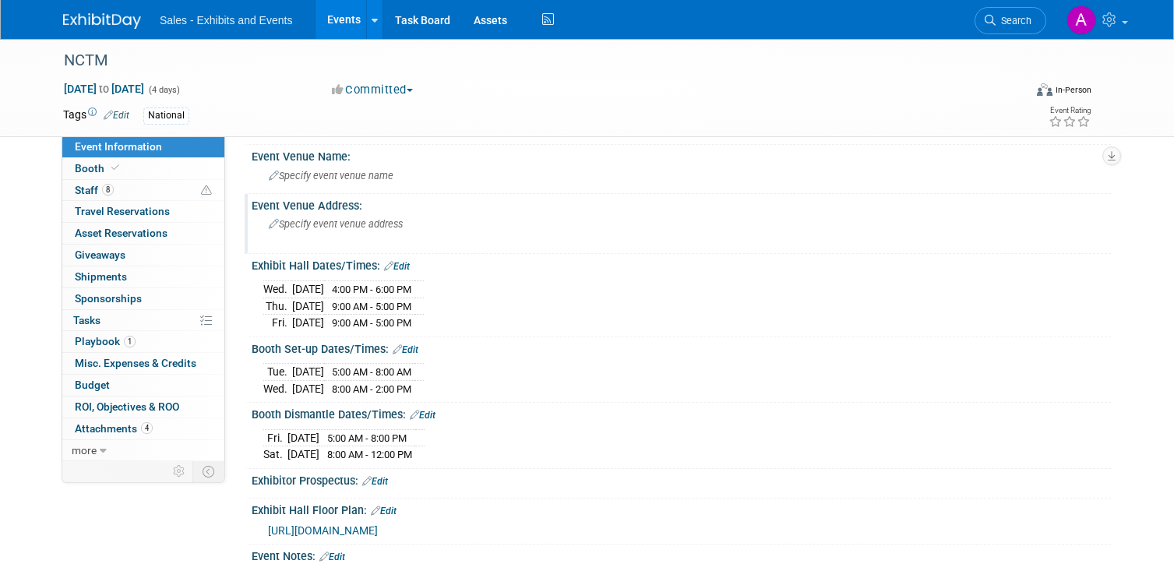
scroll to position [107, 0]
